Goal: Information Seeking & Learning: Learn about a topic

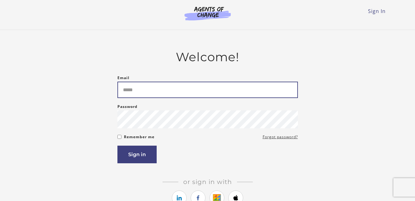
click at [166, 92] on input "Email" at bounding box center [208, 90] width 181 height 16
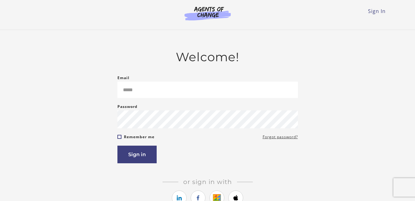
click at [118, 137] on form "Email Please enter a valid email address Password Password must be at least 8 c…" at bounding box center [208, 118] width 181 height 89
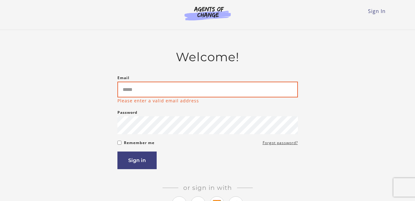
click at [135, 92] on input "Email" at bounding box center [208, 90] width 181 height 16
type input "**********"
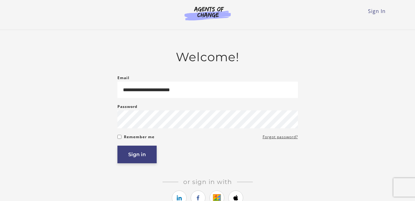
click at [141, 156] on button "Sign in" at bounding box center [137, 155] width 39 height 18
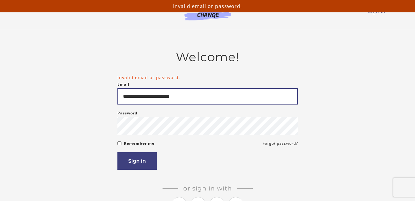
drag, startPoint x: 217, startPoint y: 99, endPoint x: 69, endPoint y: 90, distance: 147.8
click at [69, 90] on div "**********" at bounding box center [207, 140] width 361 height 181
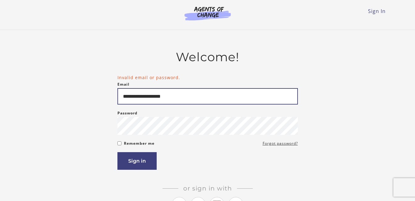
type input "**********"
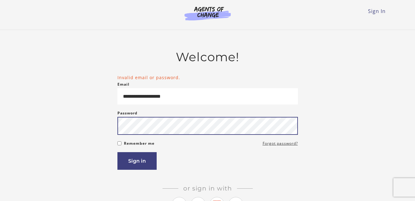
click at [118, 152] on button "Sign in" at bounding box center [137, 161] width 39 height 18
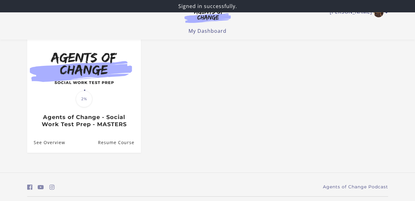
scroll to position [77, 0]
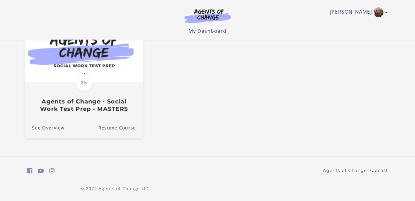
click at [82, 101] on h3 "Agents of Change - Social Work Test Prep - MASTERS" at bounding box center [84, 105] width 104 height 14
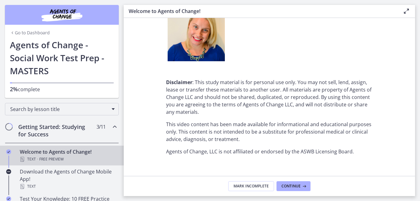
scroll to position [811, 0]
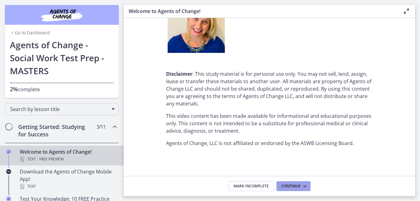
click at [291, 189] on button "Continue" at bounding box center [294, 186] width 34 height 10
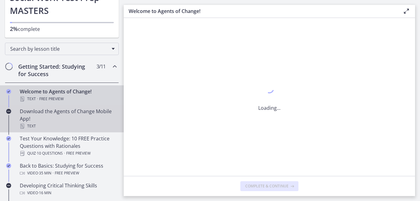
scroll to position [62, 0]
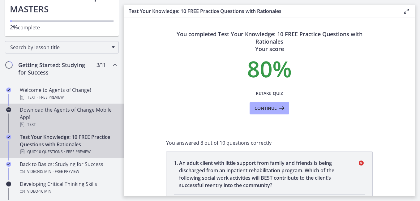
scroll to position [93, 0]
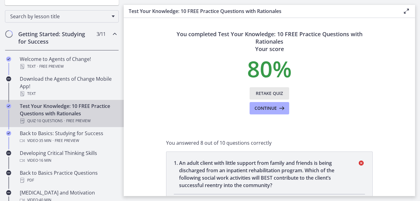
click at [265, 89] on button "Retake Quiz" at bounding box center [270, 93] width 40 height 12
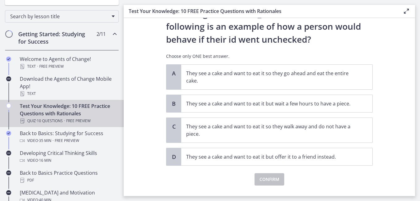
scroll to position [0, 0]
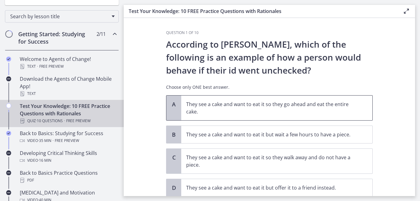
click at [352, 119] on span "They see a cake and want to eat it so they go ahead and eat the entire cake." at bounding box center [276, 108] width 191 height 25
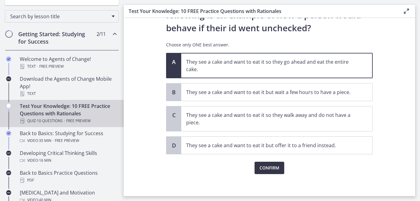
scroll to position [45, 0]
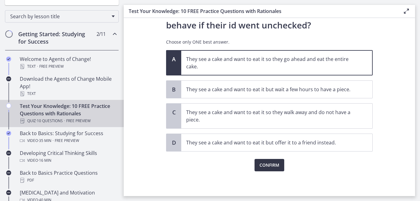
click at [272, 169] on span "Confirm" at bounding box center [270, 164] width 20 height 7
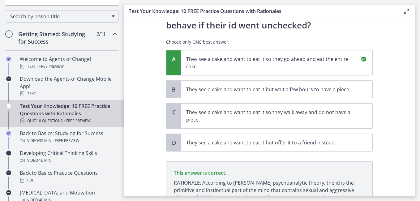
scroll to position [110, 0]
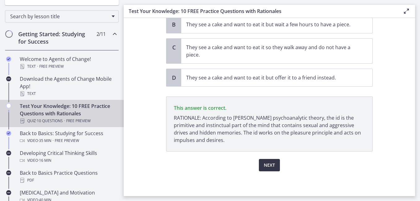
click at [271, 163] on span "Next" at bounding box center [269, 164] width 11 height 7
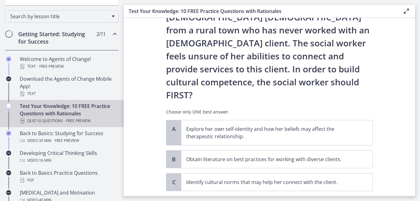
scroll to position [93, 0]
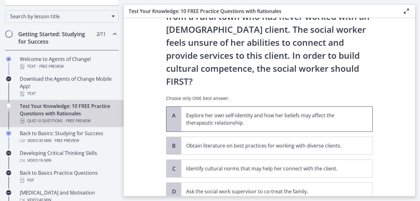
click at [353, 112] on p "Explore her own self-identity and how her beliefs may affect the therapeutic re…" at bounding box center [270, 119] width 169 height 15
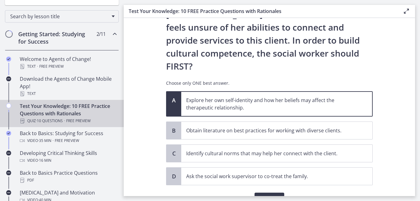
scroll to position [116, 0]
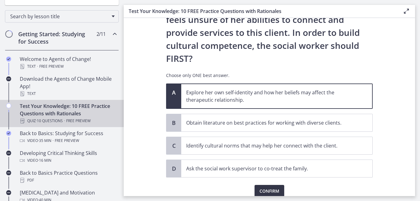
click at [266, 185] on button "Confirm" at bounding box center [270, 191] width 30 height 12
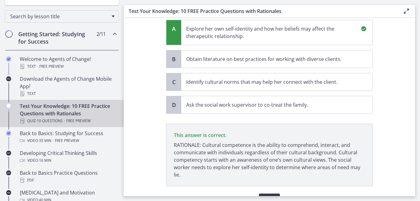
scroll to position [188, 0]
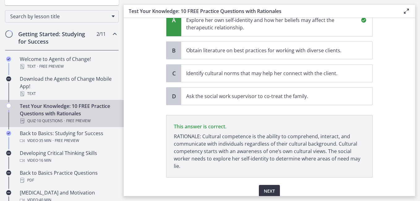
click at [272, 187] on span "Next" at bounding box center [269, 190] width 11 height 7
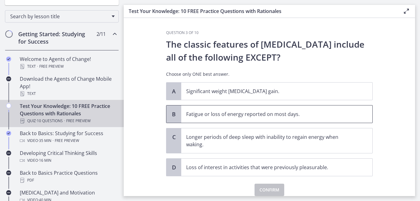
scroll to position [25, 0]
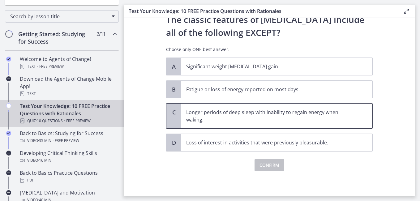
click at [335, 114] on p "Longer periods of deep sleep with inability to regain energy when waking." at bounding box center [270, 116] width 169 height 15
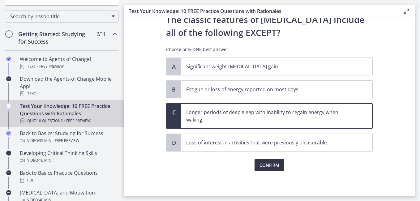
click at [270, 163] on span "Confirm" at bounding box center [270, 164] width 20 height 7
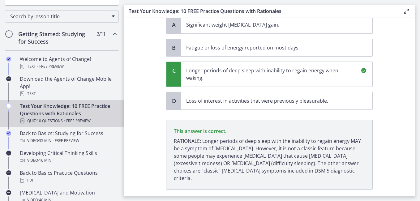
scroll to position [97, 0]
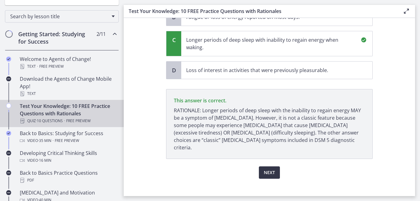
click at [269, 169] on span "Next" at bounding box center [269, 172] width 11 height 7
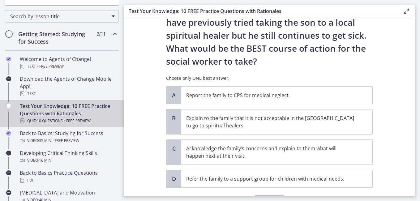
scroll to position [124, 0]
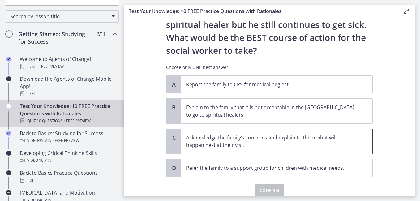
click at [276, 141] on p "Acknowledge the family’s concerns and explain to them what will happen next at …" at bounding box center [270, 141] width 169 height 15
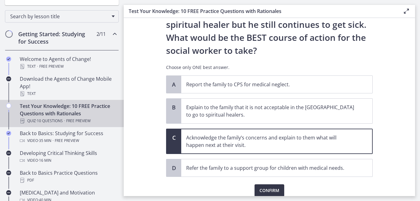
click at [267, 191] on span "Confirm" at bounding box center [270, 190] width 20 height 7
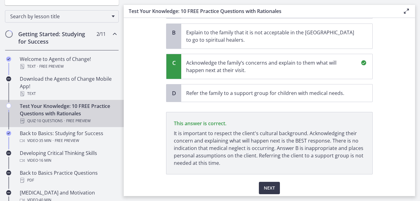
scroll to position [221, 0]
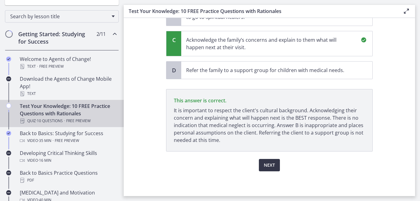
click at [267, 166] on span "Next" at bounding box center [269, 164] width 11 height 7
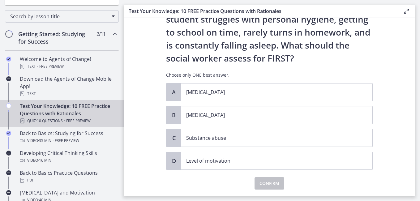
scroll to position [62, 0]
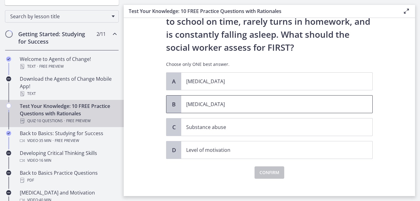
click at [223, 102] on p "[MEDICAL_DATA]" at bounding box center [270, 104] width 169 height 7
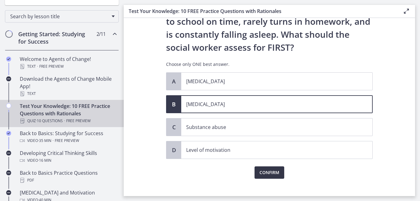
click at [268, 169] on span "Confirm" at bounding box center [270, 172] width 20 height 7
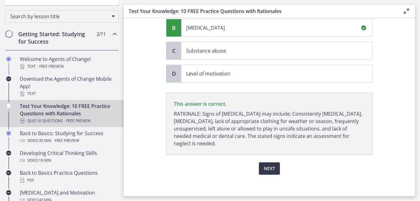
scroll to position [142, 0]
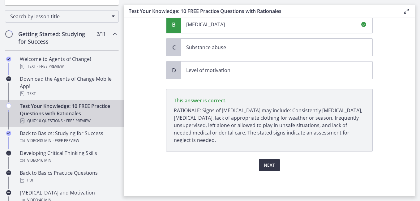
click at [269, 165] on span "Next" at bounding box center [269, 164] width 11 height 7
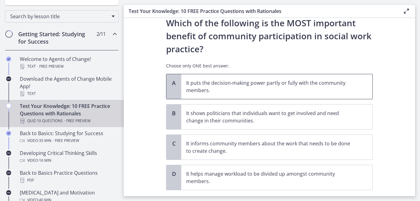
scroll to position [31, 0]
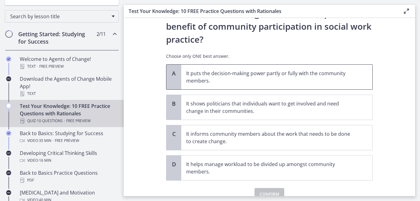
click at [323, 80] on p "It puts the decision-making power partly or fully with the community members." at bounding box center [270, 77] width 169 height 15
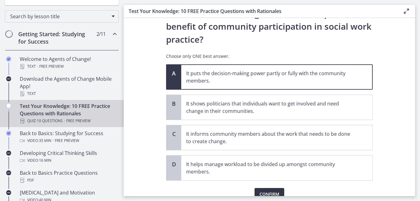
click at [273, 190] on button "Confirm" at bounding box center [270, 194] width 30 height 12
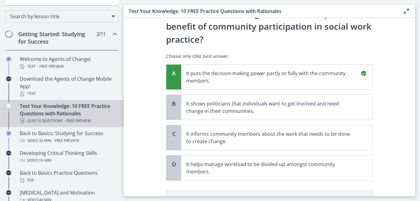
scroll to position [125, 0]
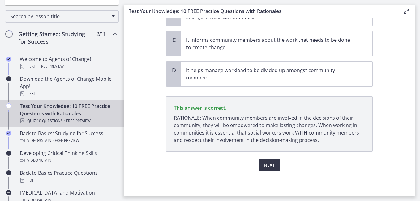
click at [266, 164] on span "Next" at bounding box center [269, 164] width 11 height 7
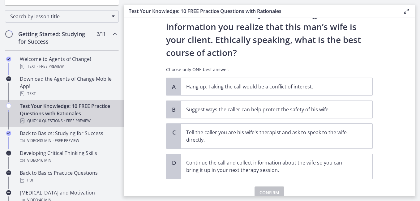
scroll to position [93, 0]
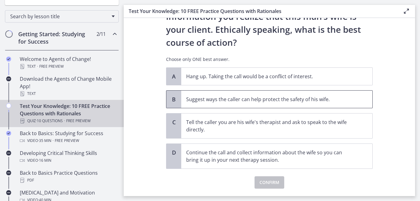
click at [321, 100] on p "Suggest ways the caller can help protect the safety of his wife." at bounding box center [270, 99] width 169 height 7
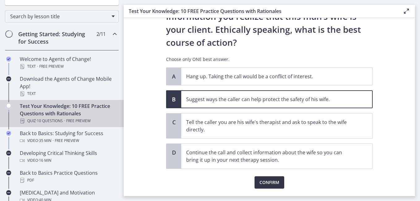
click at [273, 183] on span "Confirm" at bounding box center [270, 182] width 20 height 7
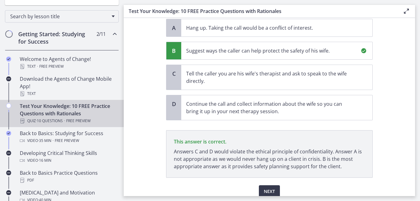
scroll to position [168, 0]
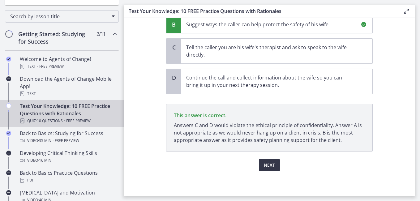
click at [267, 164] on span "Next" at bounding box center [269, 164] width 11 height 7
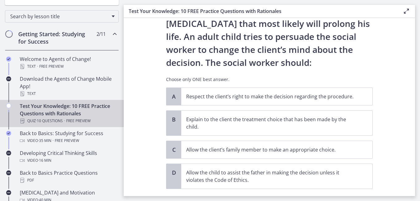
scroll to position [62, 0]
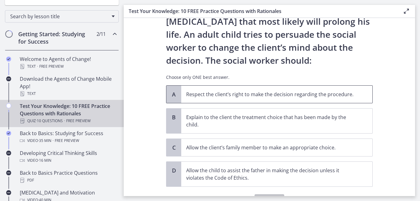
click at [330, 96] on p "Respect the client’s right to make the decision regarding the procedure." at bounding box center [270, 94] width 169 height 7
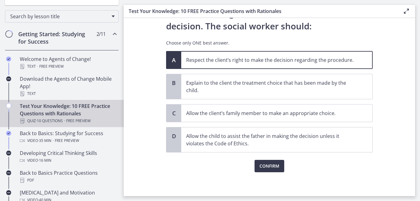
scroll to position [97, 0]
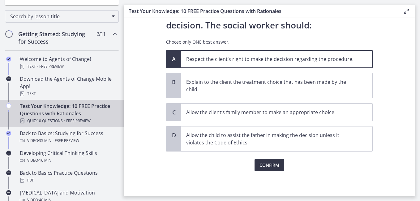
click at [267, 163] on span "Confirm" at bounding box center [270, 164] width 20 height 7
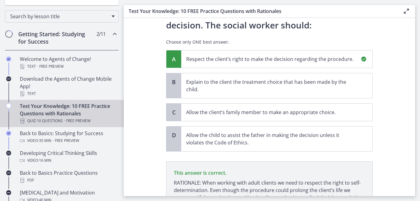
scroll to position [162, 0]
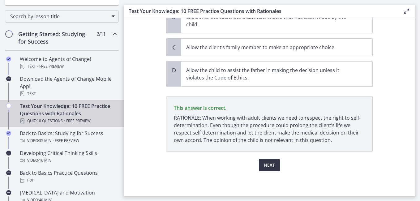
click at [270, 165] on span "Next" at bounding box center [269, 164] width 11 height 7
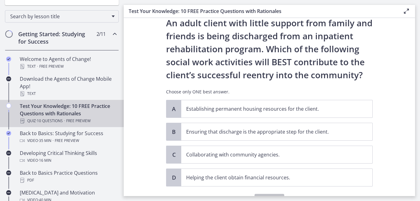
scroll to position [31, 0]
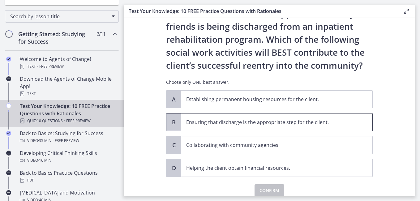
click at [328, 120] on p "Ensuring that discharge is the appropriate step for the client." at bounding box center [270, 121] width 169 height 7
click at [267, 190] on span "Confirm" at bounding box center [270, 190] width 20 height 7
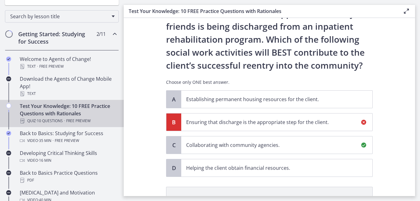
scroll to position [129, 0]
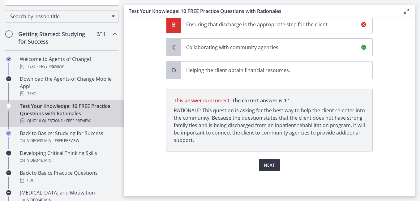
click at [272, 165] on span "Next" at bounding box center [269, 164] width 11 height 7
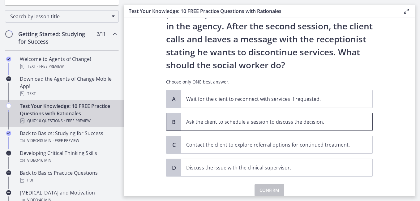
scroll to position [62, 0]
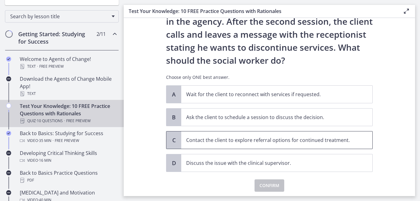
click at [308, 142] on p "Contact the client to explore referral options for continued treatment." at bounding box center [270, 139] width 169 height 7
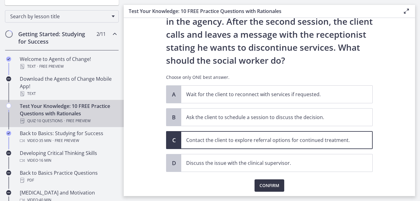
click at [268, 185] on span "Confirm" at bounding box center [270, 185] width 20 height 7
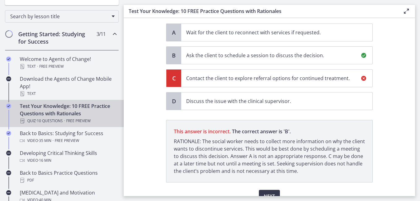
scroll to position [155, 0]
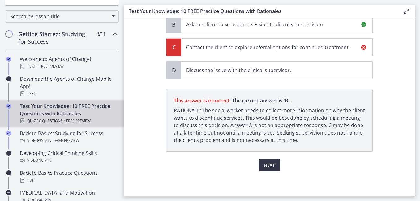
click at [269, 163] on span "Next" at bounding box center [269, 164] width 11 height 7
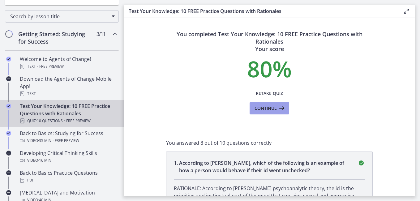
click at [269, 111] on span "Continue" at bounding box center [266, 108] width 22 height 7
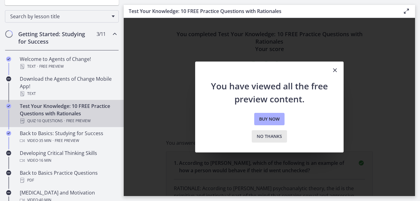
click at [268, 139] on span "No thanks" at bounding box center [269, 136] width 25 height 7
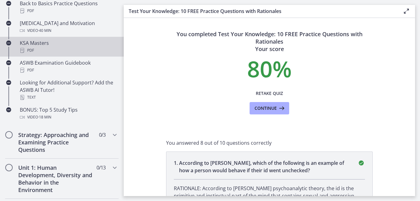
scroll to position [309, 0]
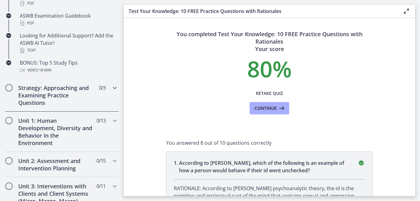
click at [106, 93] on div "Strategy: Approaching and Examining Practice Questions 0 / 3 Completed" at bounding box center [62, 95] width 114 height 33
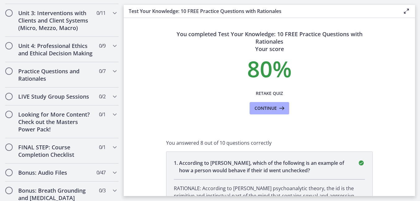
scroll to position [308, 0]
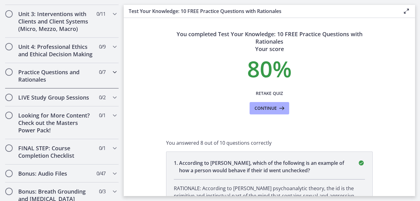
click at [25, 83] on h2 "Practice Questions and Rationales" at bounding box center [55, 75] width 75 height 15
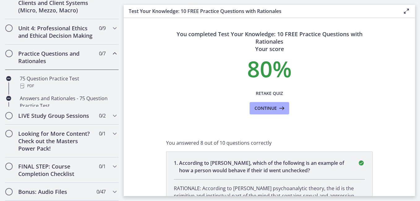
scroll to position [237, 0]
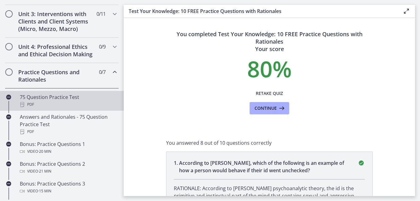
click at [28, 106] on div "75 Question Practice Test PDF" at bounding box center [68, 100] width 97 height 15
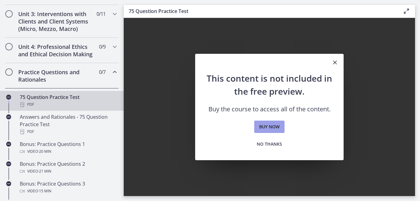
click at [268, 126] on span "Buy now" at bounding box center [269, 126] width 20 height 7
